Goal: Task Accomplishment & Management: Manage account settings

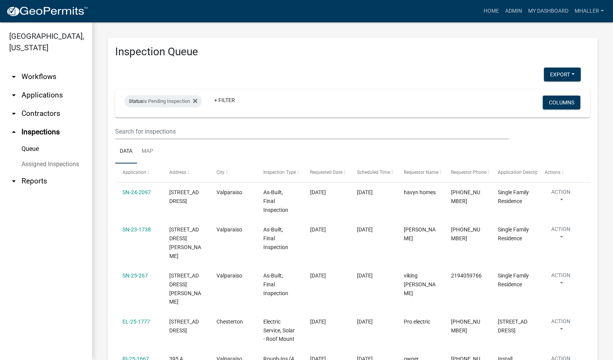
select select "1: 25"
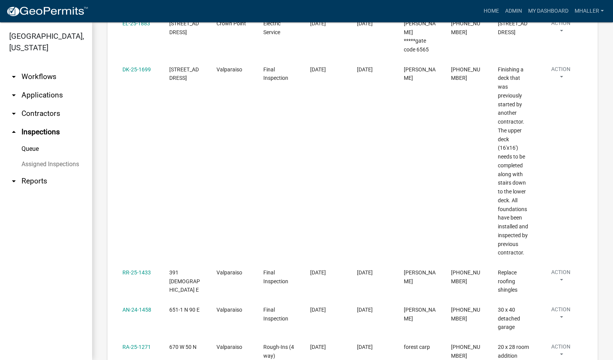
scroll to position [393, 0]
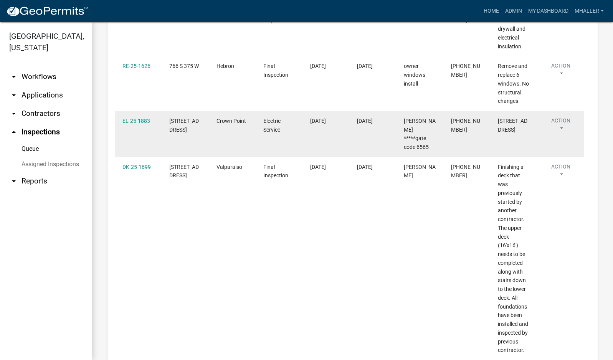
click at [562, 119] on button "Action" at bounding box center [560, 126] width 32 height 19
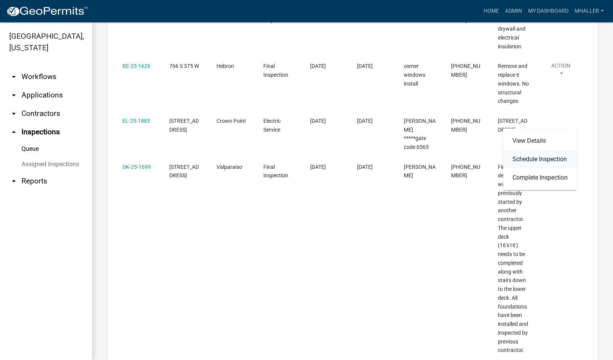
click at [547, 158] on link "Schedule Inspection" at bounding box center [540, 159] width 74 height 18
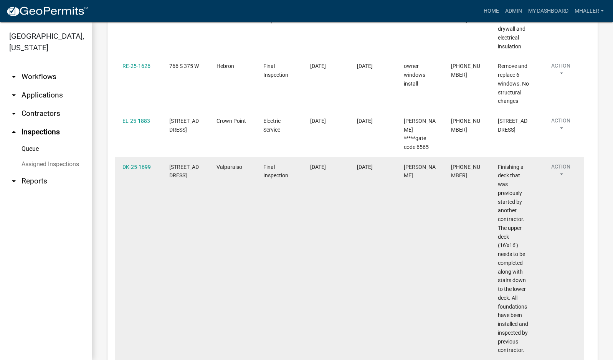
select select "ca350da2-795e-4cf8-941d-46ff53e354ae"
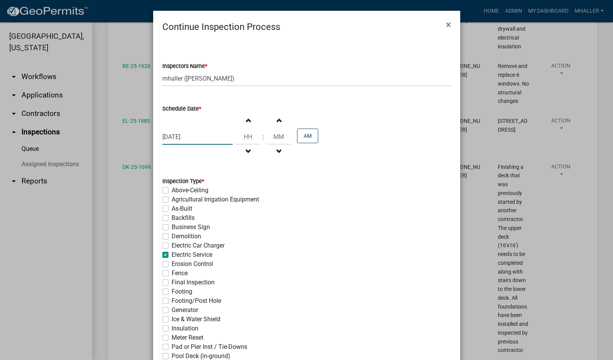
click at [192, 136] on div "[DATE]" at bounding box center [197, 137] width 70 height 16
select select "10"
select select "2025"
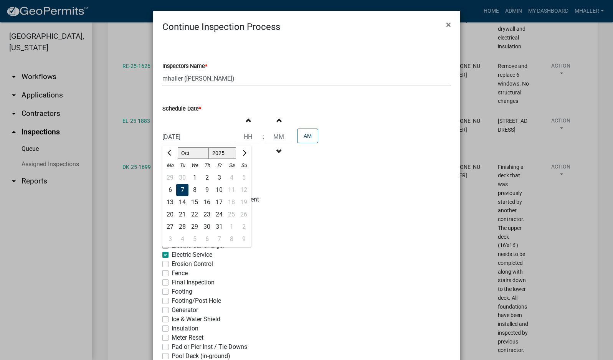
click at [165, 202] on div "13" at bounding box center [170, 202] width 12 height 12
type input "[DATE]"
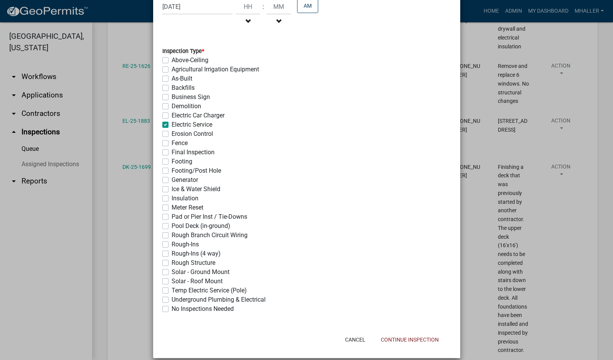
scroll to position [139, 0]
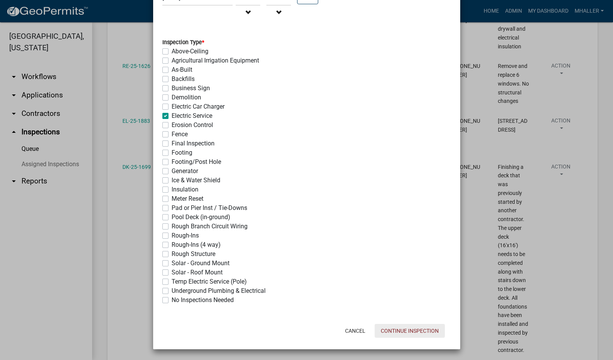
click at [397, 329] on button "Continue Inspection" at bounding box center [409, 331] width 70 height 14
